Goal: Information Seeking & Learning: Check status

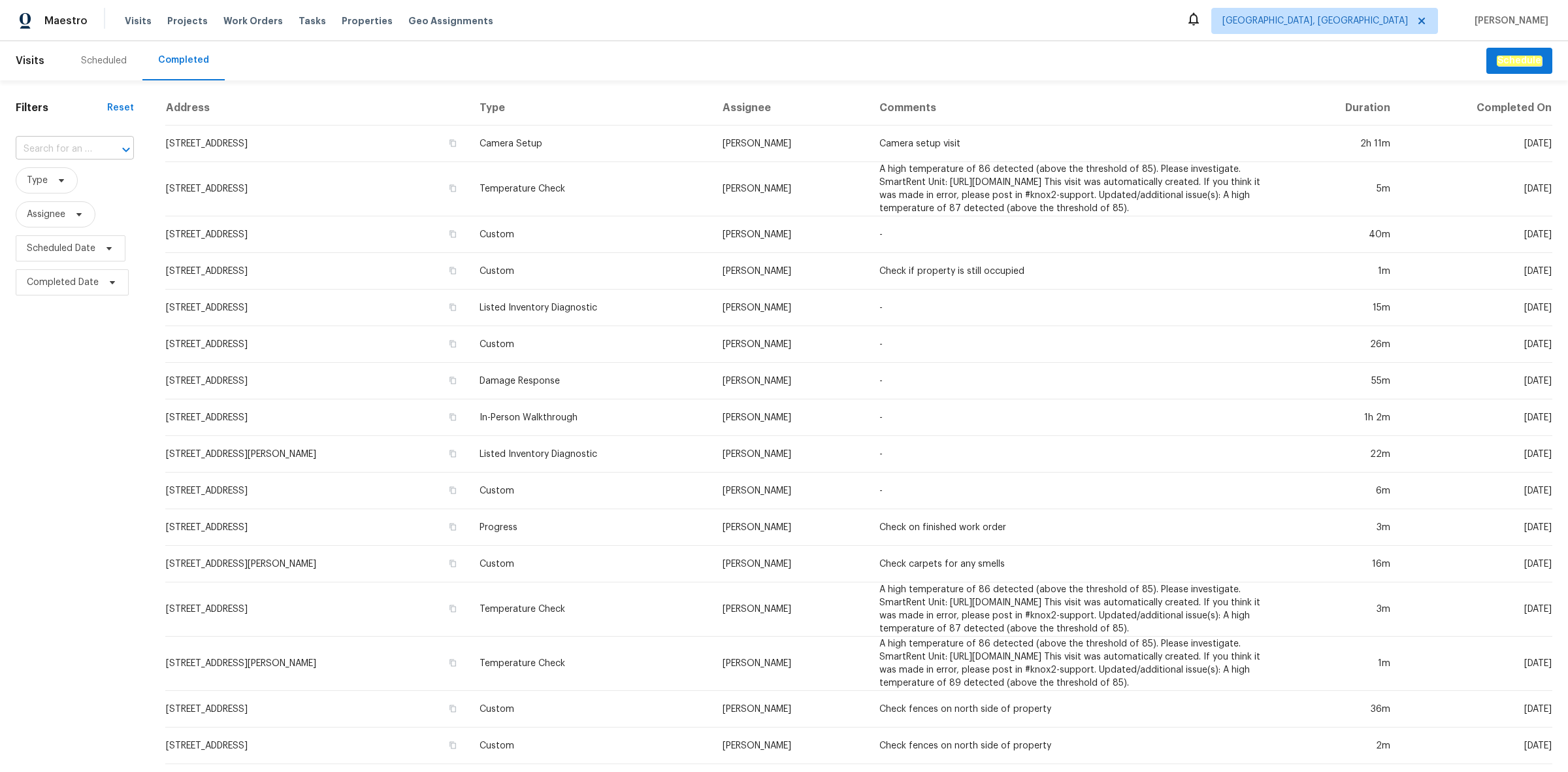
click at [79, 149] on input "text" at bounding box center [57, 149] width 81 height 20
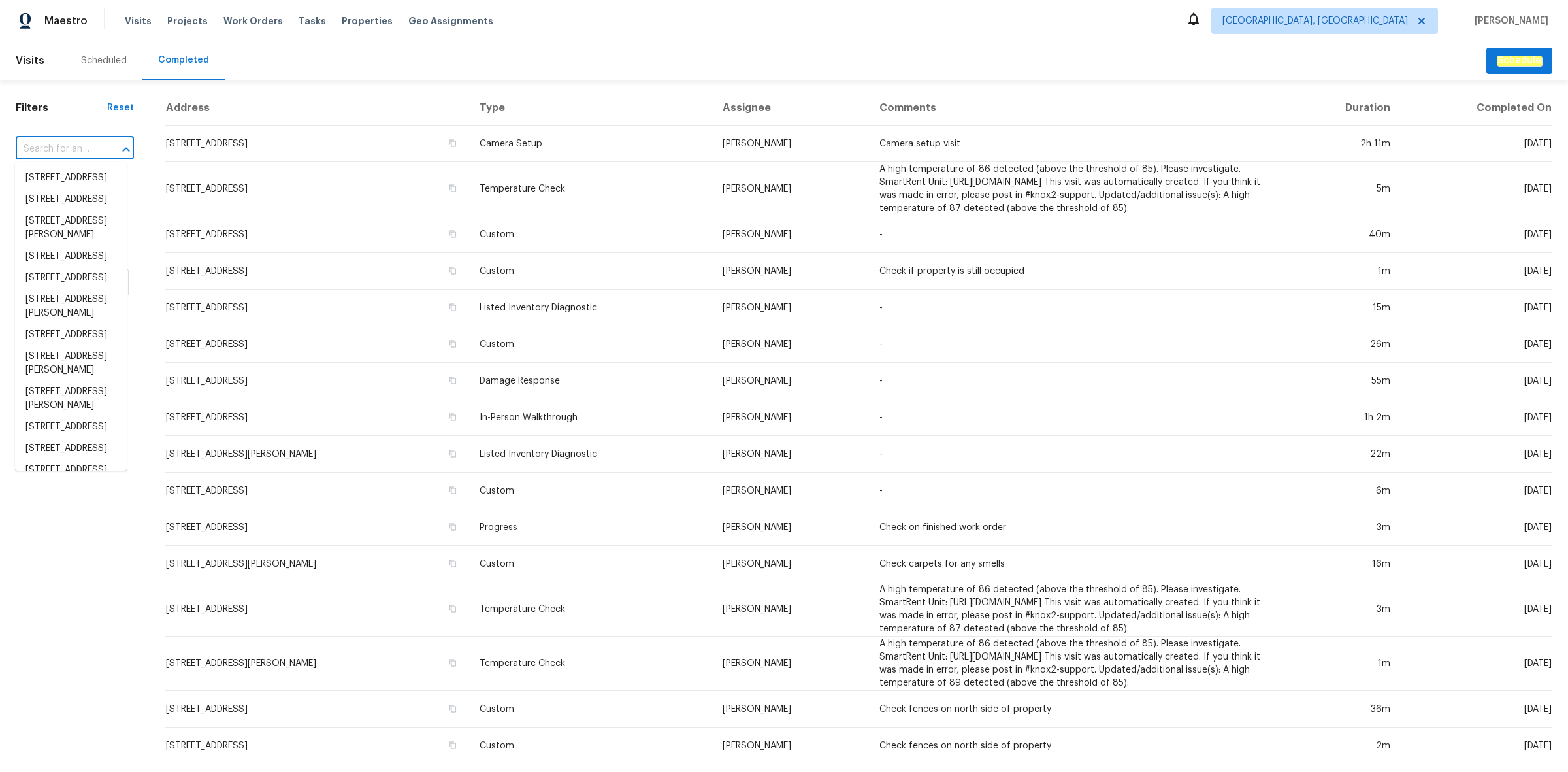
paste input "[STREET_ADDRESS]"
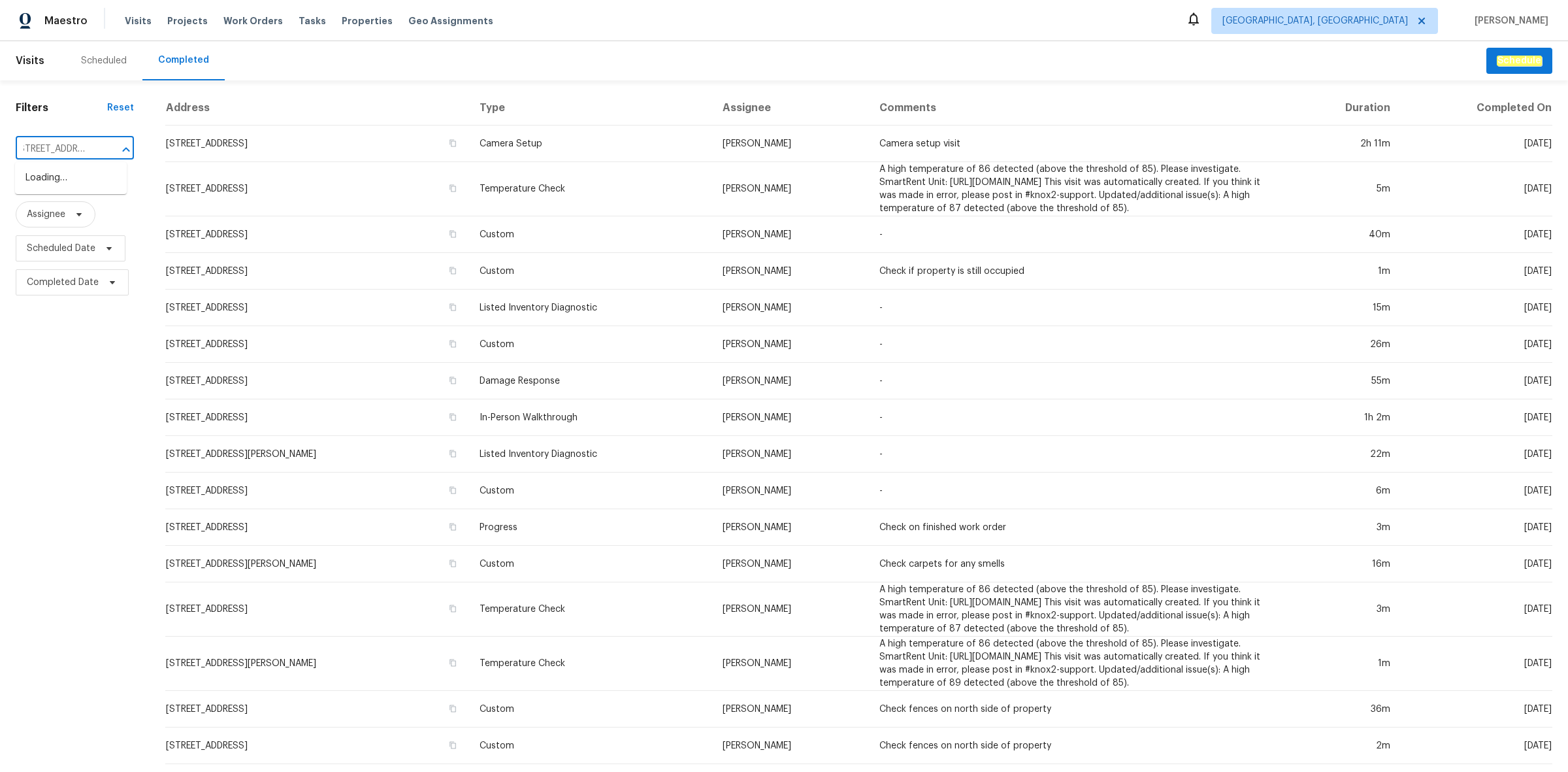
type input "[STREET_ADDRESS]"
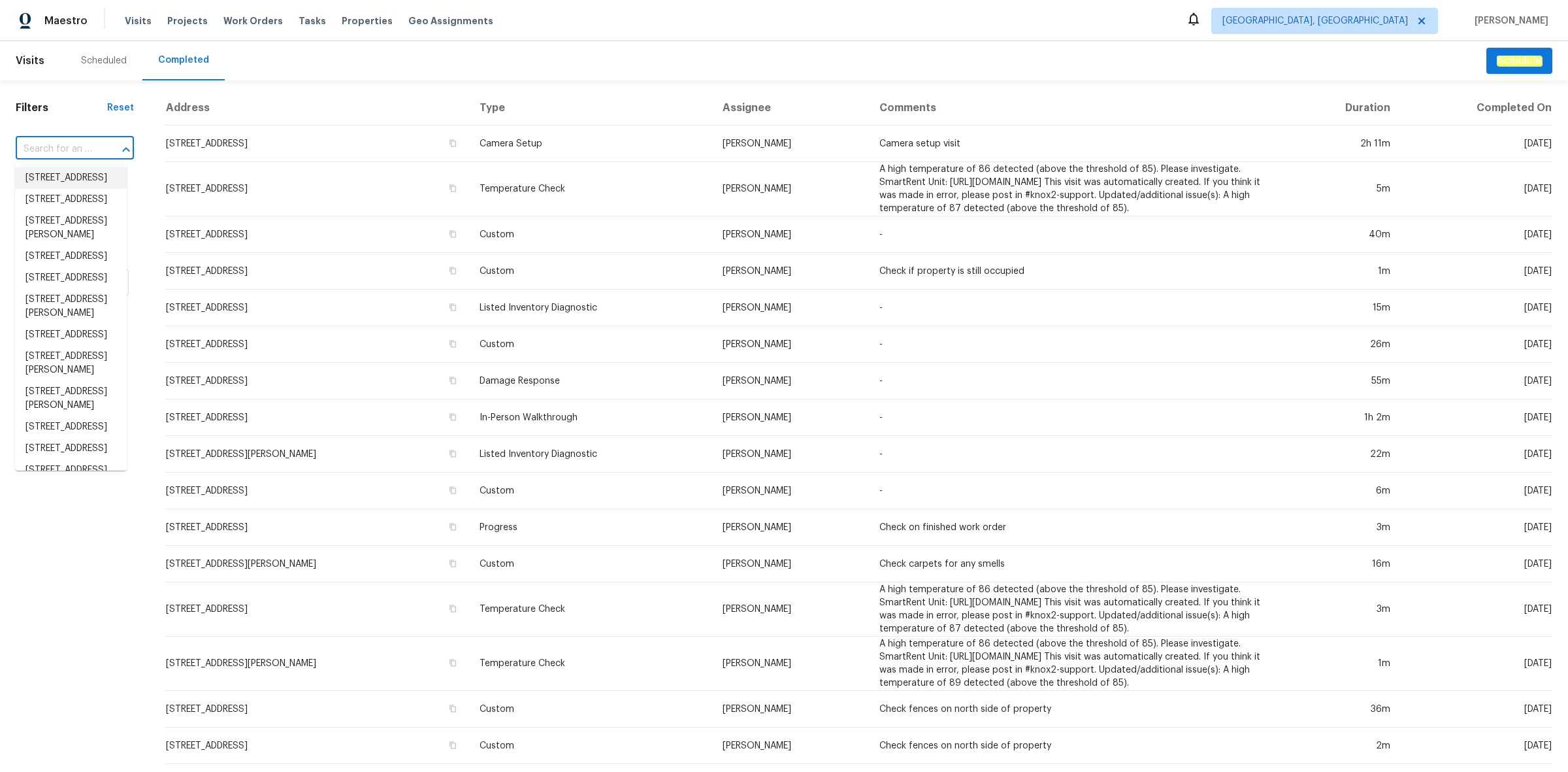
scroll to position [0, 0]
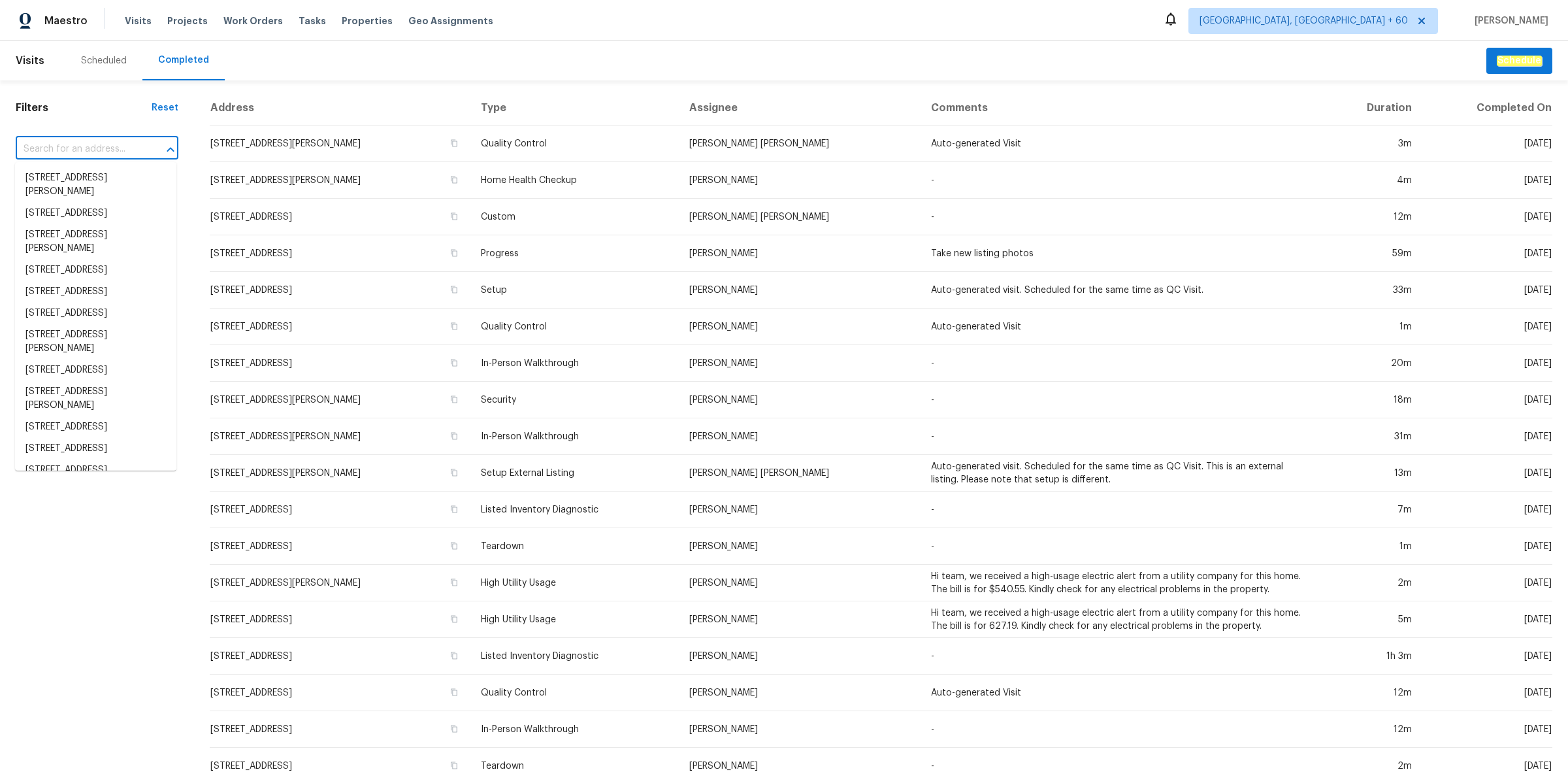
click at [77, 152] on input "text" at bounding box center [79, 149] width 126 height 20
paste input "[STREET_ADDRESS]"
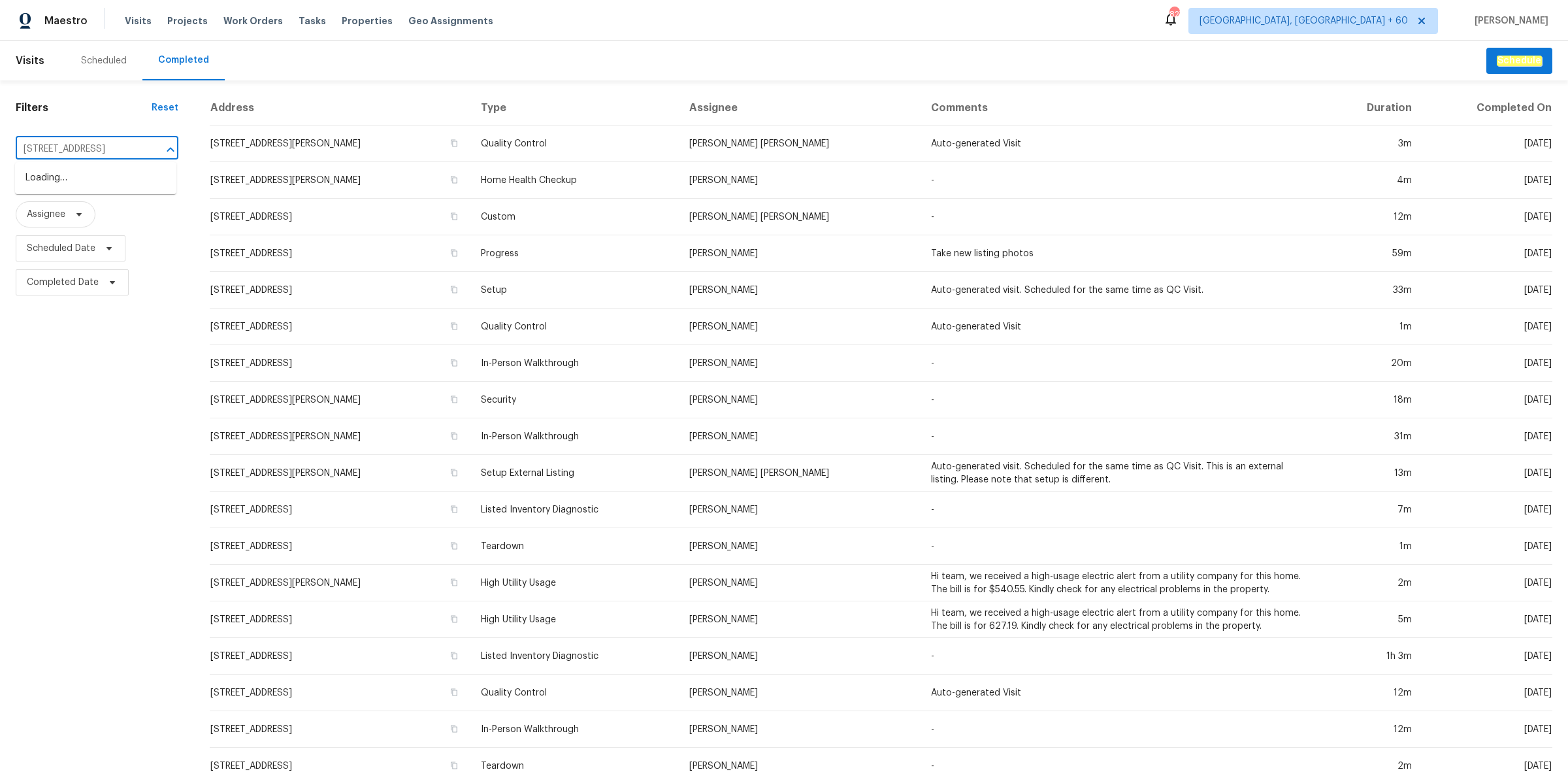
type input "[STREET_ADDRESS]"
click at [128, 178] on li "[STREET_ADDRESS]" at bounding box center [96, 177] width 161 height 21
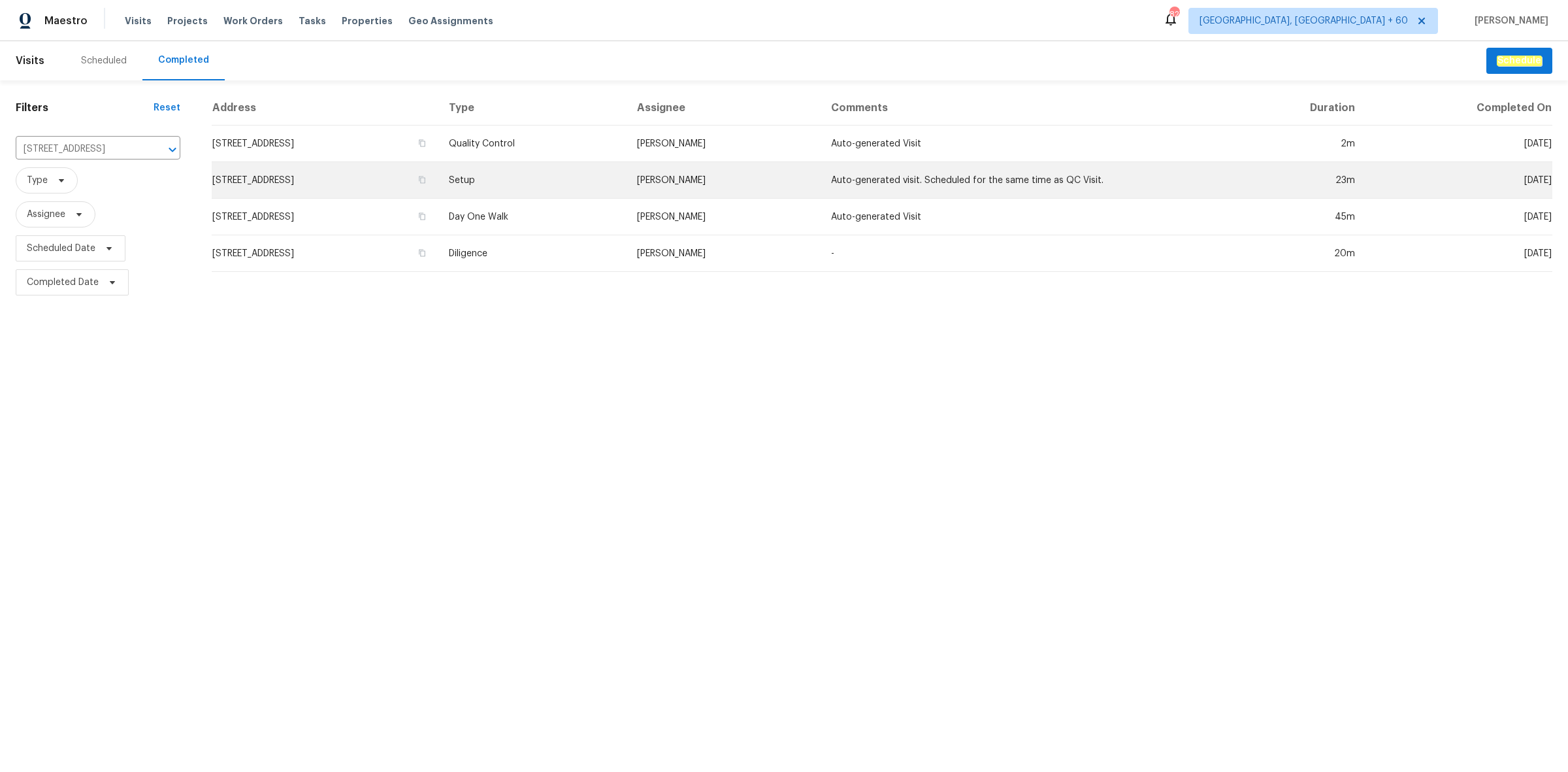
click at [393, 177] on td "[STREET_ADDRESS]" at bounding box center [325, 180] width 227 height 37
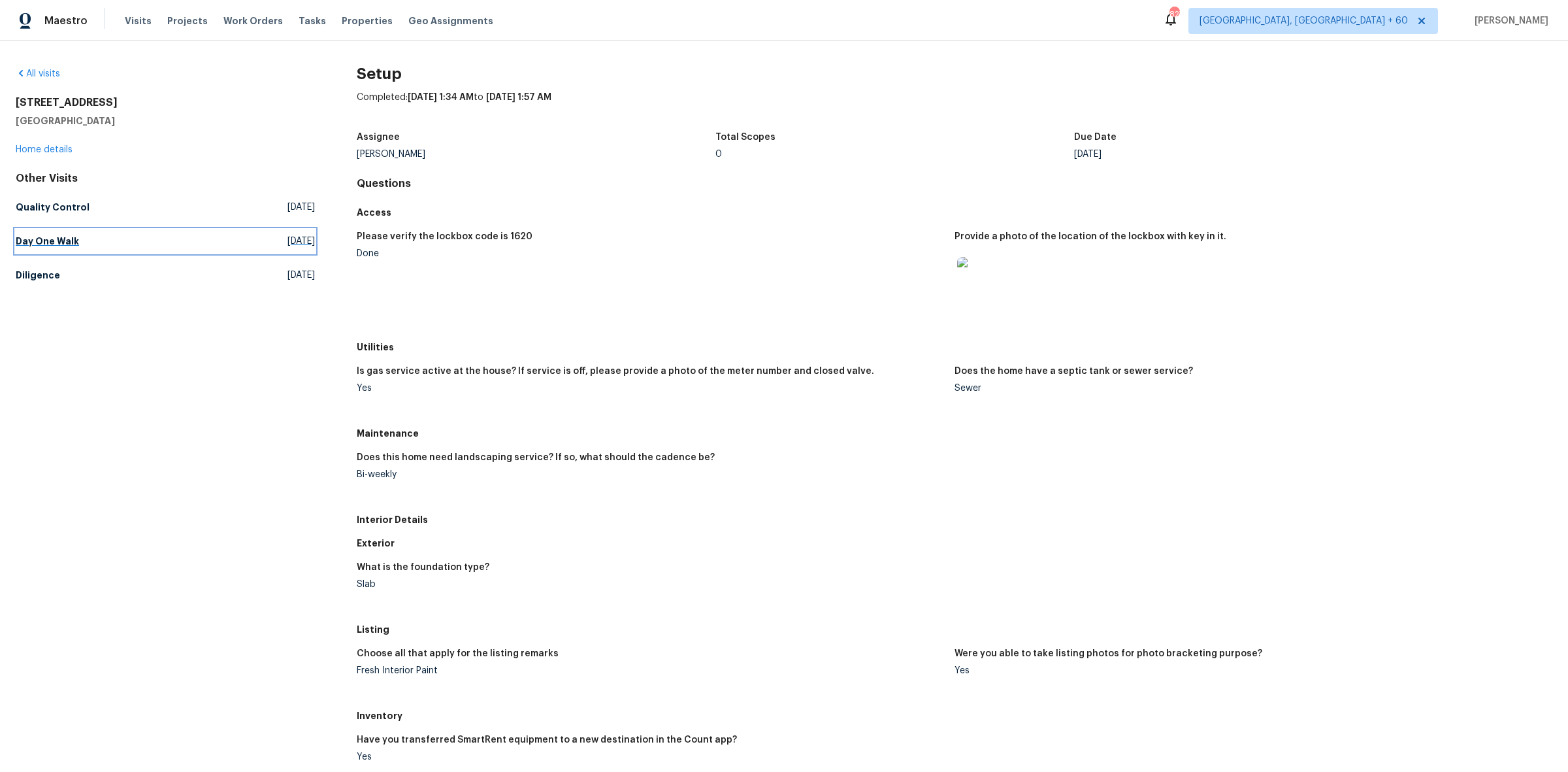
click at [159, 247] on link "Day One Walk Fri, Aug 29 2025" at bounding box center [166, 241] width 300 height 23
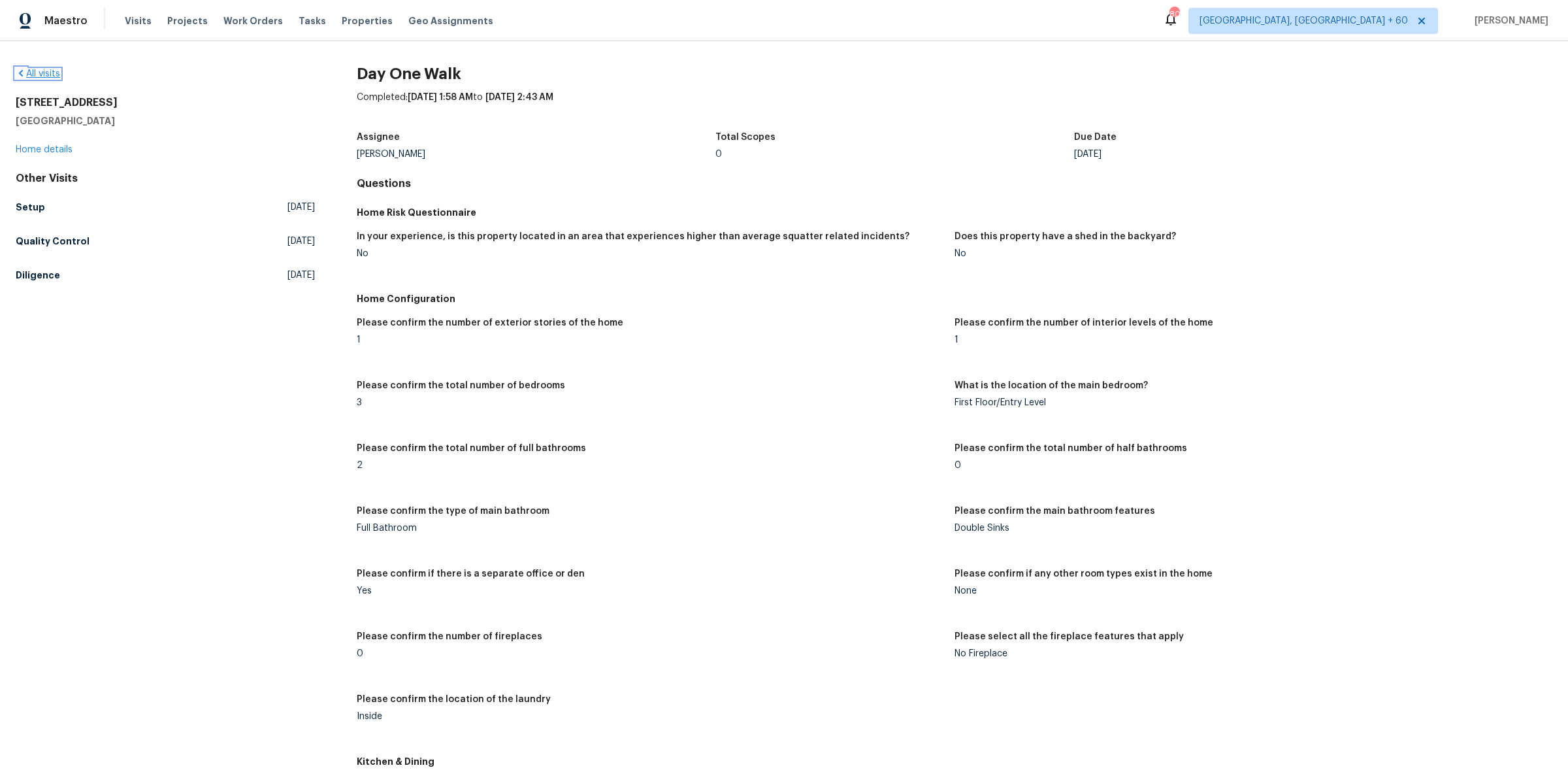
click at [37, 77] on link "All visits" at bounding box center [38, 73] width 44 height 9
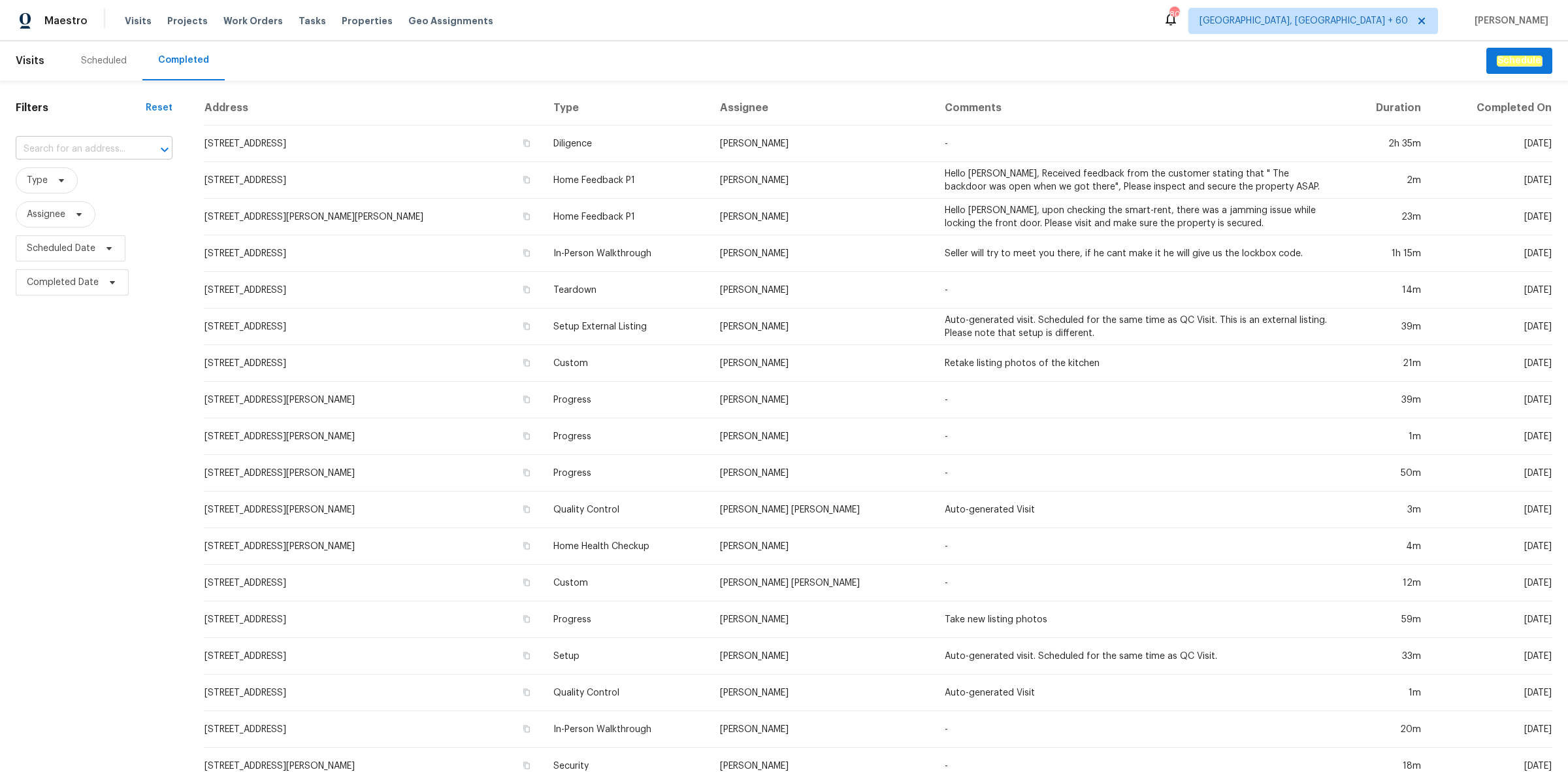
click at [75, 148] on input "text" at bounding box center [76, 149] width 120 height 20
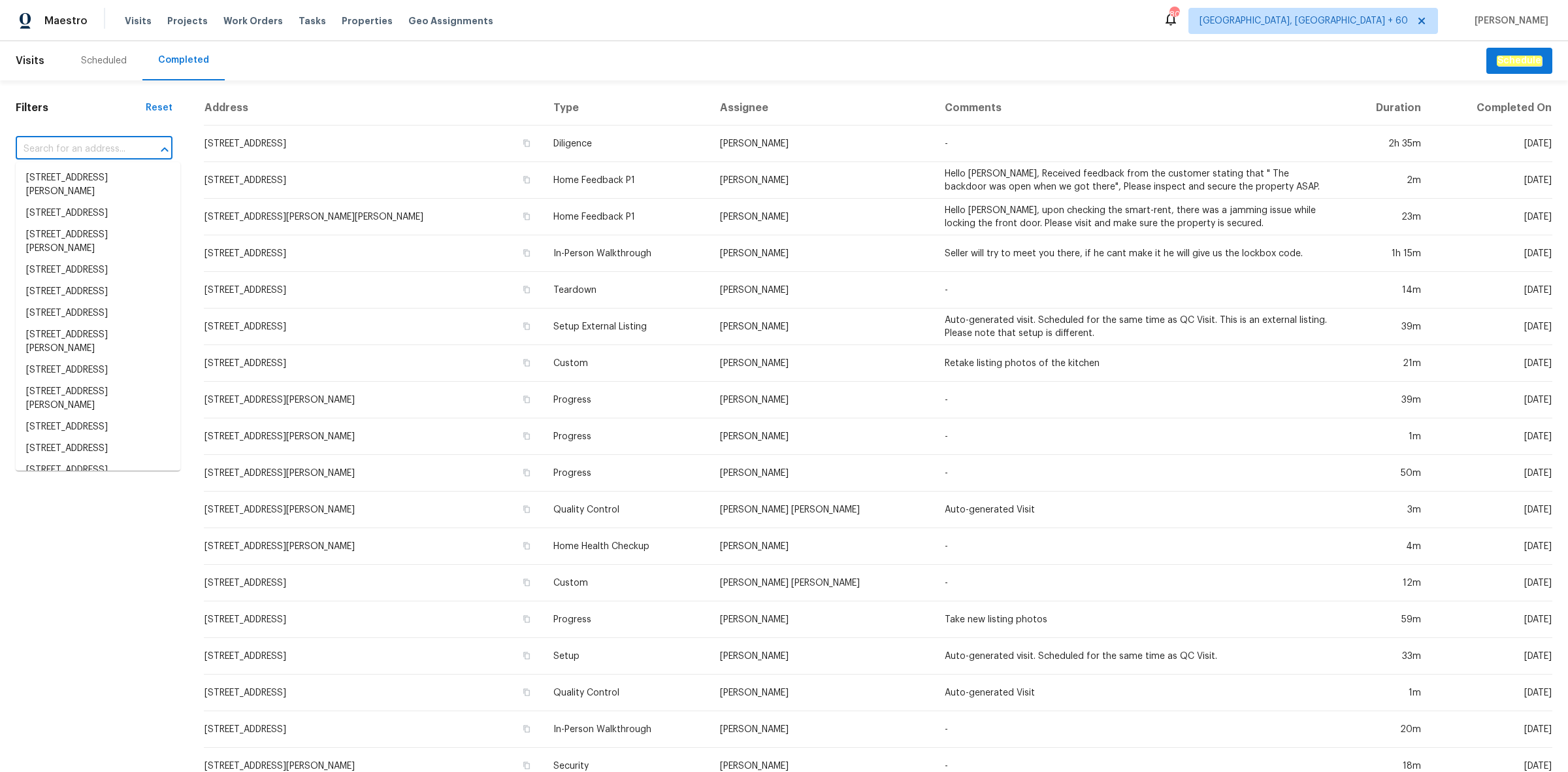
paste input "106 Cottonwood Dr, Shelbyville, TN 37160"
type input "106 Cottonwood Dr, Shelbyville, TN 37160"
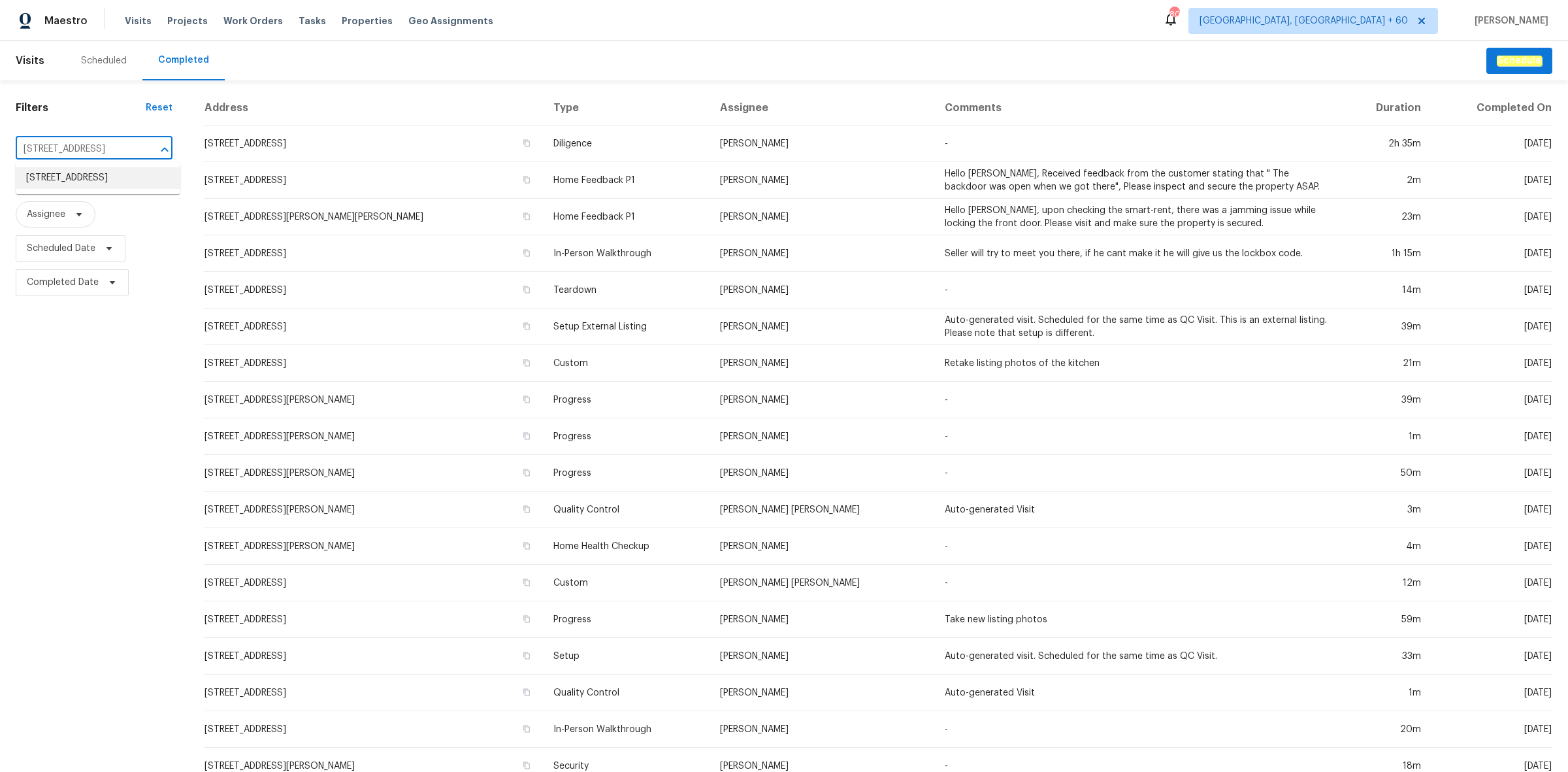
click at [77, 175] on li "106 Cottonwood Dr, Shelbyville, TN 37160" at bounding box center [98, 177] width 165 height 21
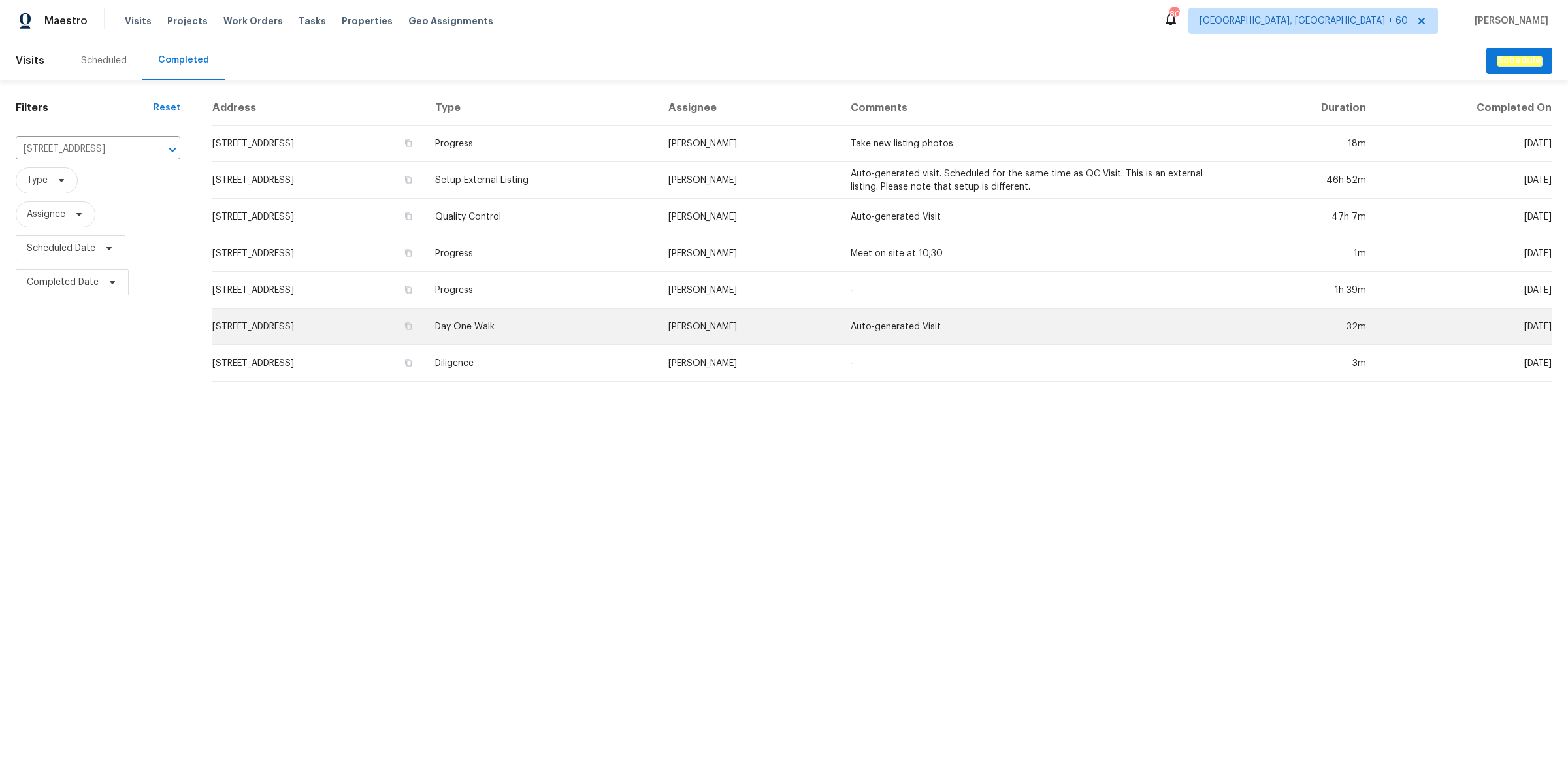
click at [424, 337] on td "106 Cottonwood Dr, Shelbyville, TN 37160" at bounding box center [318, 327] width 213 height 37
